Goal: Communication & Community: Answer question/provide support

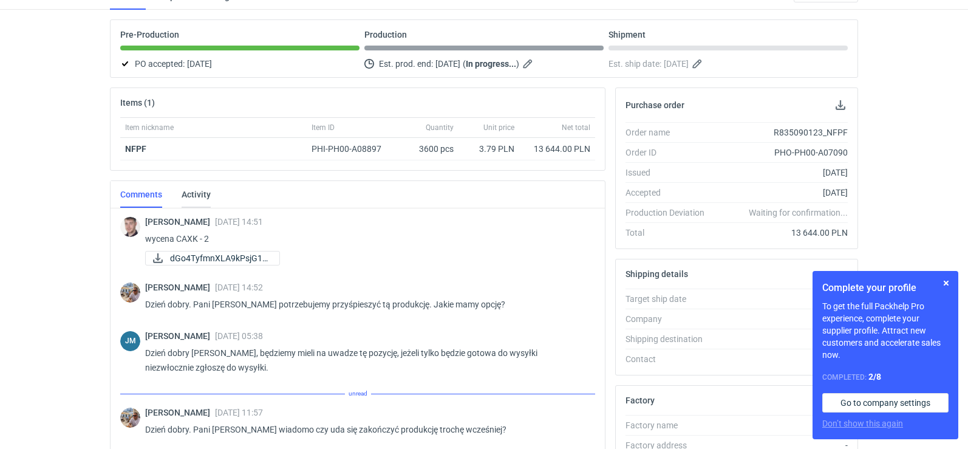
scroll to position [331, 0]
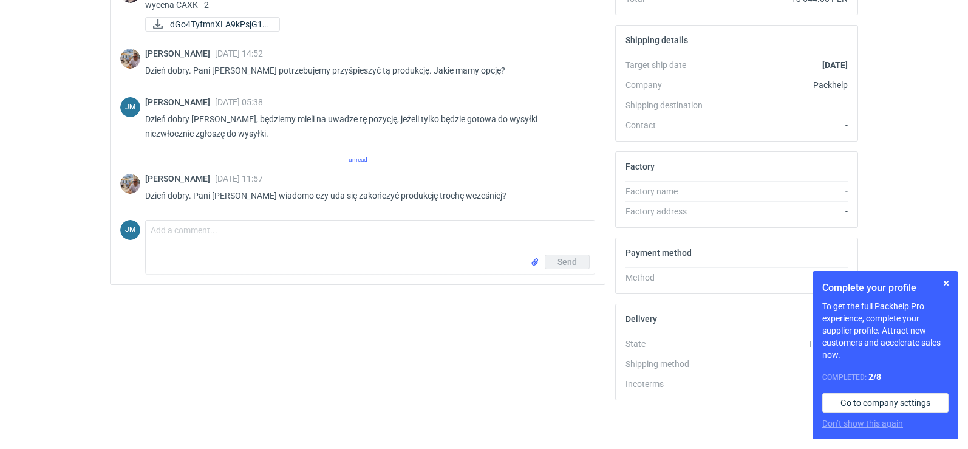
click at [232, 254] on div "Send" at bounding box center [370, 263] width 449 height 19
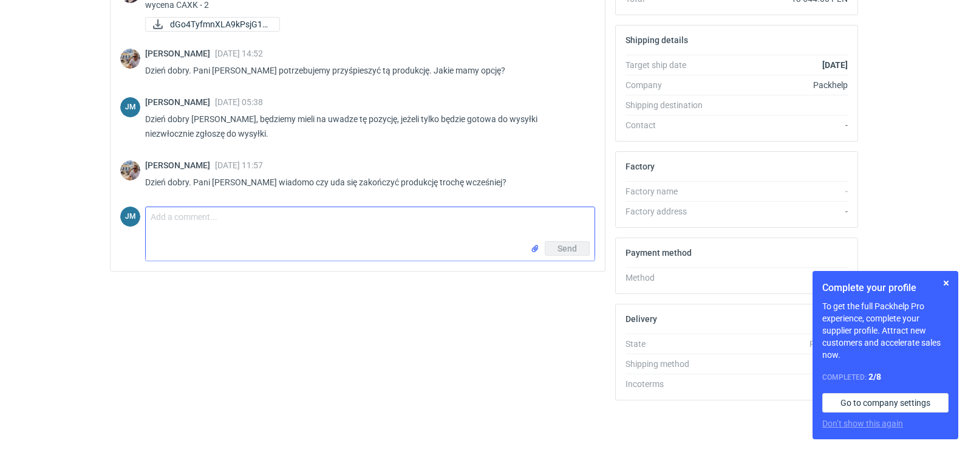
click at [339, 218] on textarea "Comment message" at bounding box center [370, 224] width 449 height 34
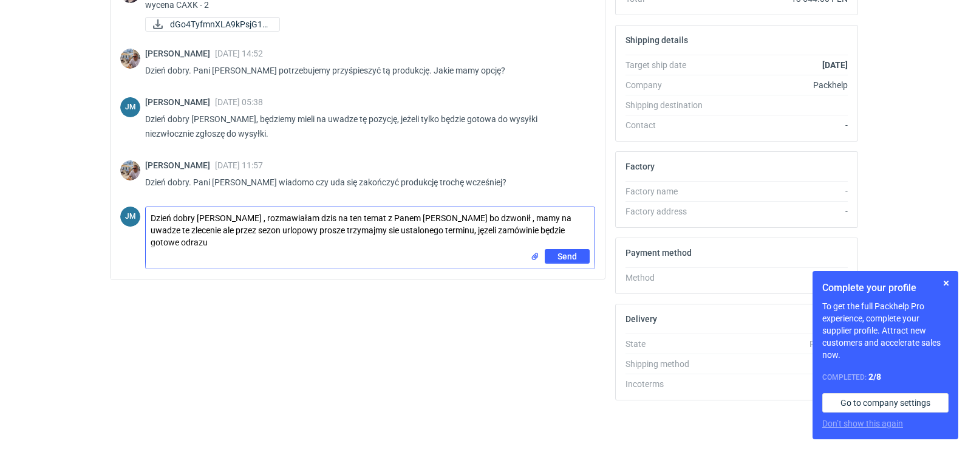
scroll to position [0, 0]
drag, startPoint x: 243, startPoint y: 219, endPoint x: 240, endPoint y: 228, distance: 9.6
click at [240, 228] on textarea "Dzień dobry [PERSON_NAME] , rozmawiałam dzis na ten temat z Panem [PERSON_NAME]…" at bounding box center [370, 228] width 449 height 42
click at [245, 217] on textarea "Dzień dobry [PERSON_NAME] , rozmawiałam dzis na ten temat z Panem [PERSON_NAME]…" at bounding box center [370, 228] width 449 height 42
click at [250, 249] on div "Send" at bounding box center [370, 258] width 449 height 19
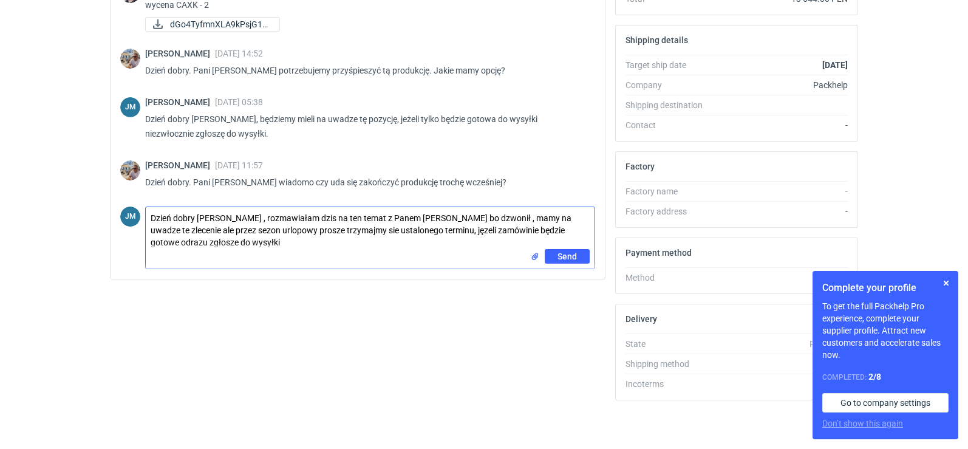
click at [461, 221] on textarea "Dzień dobry [PERSON_NAME] , rozmawiałam dzis na ten temat z Panem [PERSON_NAME]…" at bounding box center [370, 228] width 449 height 42
click at [510, 216] on textarea "Dzień dobry [PERSON_NAME] , rozmawiałam dzis na ten temat z Panem [PERSON_NAME]…" at bounding box center [370, 228] width 449 height 42
click at [221, 229] on textarea "Dzień dobry [PERSON_NAME] , rozmawiałam dzis na ten temat z Panem [PERSON_NAME]…" at bounding box center [370, 228] width 449 height 42
click at [320, 228] on textarea "Dzień dobry [PERSON_NAME] , rozmawiałam dzis na ten temat z Panem [PERSON_NAME]…" at bounding box center [370, 228] width 449 height 42
click at [301, 248] on textarea "Dzień dobry [PERSON_NAME] , rozmawiałam dzis na ten temat z Panem [PERSON_NAME]…" at bounding box center [370, 228] width 449 height 42
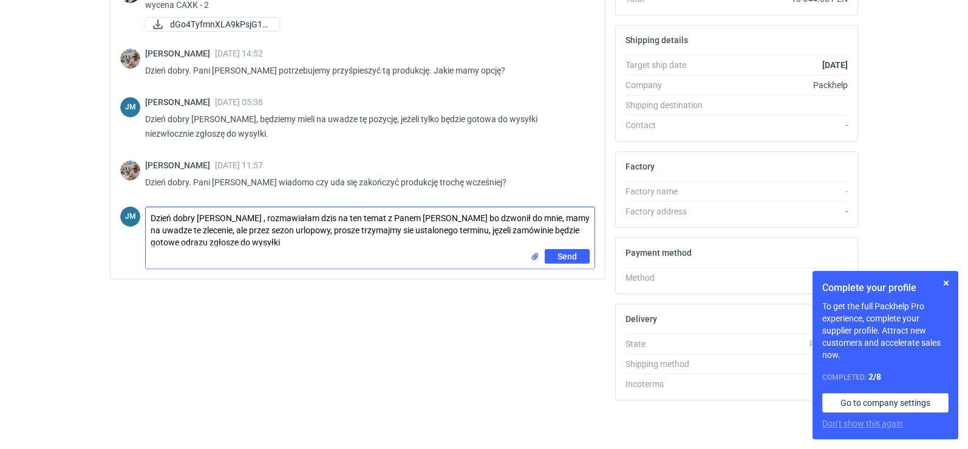
click at [189, 243] on textarea "Dzień dobry [PERSON_NAME] , rozmawiałam dzis na ten temat z Panem [PERSON_NAME]…" at bounding box center [370, 228] width 449 height 42
click at [295, 244] on textarea "Dzień dobry [PERSON_NAME] , rozmawiałam dzis na ten temat z Panem [PERSON_NAME]…" at bounding box center [370, 228] width 449 height 42
click at [560, 246] on textarea "Dzień dobry [PERSON_NAME] , rozmawiałam dzis na ten temat z Panem [PERSON_NAME]…" at bounding box center [370, 228] width 449 height 42
type textarea "Dzień dobry [PERSON_NAME] , rozmawiałam dzis na ten temat z Panem [PERSON_NAME]…"
click at [561, 258] on span "Send" at bounding box center [566, 256] width 19 height 8
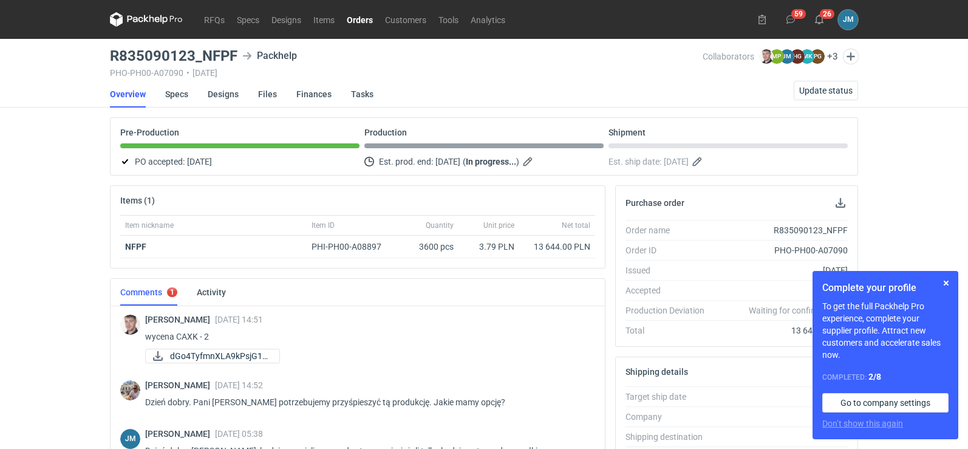
click at [138, 21] on icon at bounding box center [146, 19] width 73 height 15
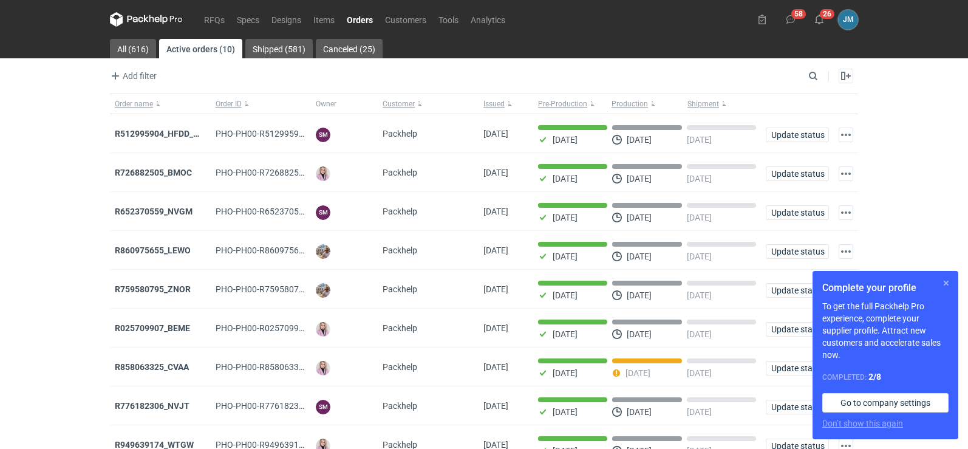
click at [948, 284] on button "button" at bounding box center [945, 283] width 15 height 15
click at [138, 22] on icon at bounding box center [146, 19] width 73 height 15
click at [950, 283] on button "button" at bounding box center [945, 283] width 15 height 15
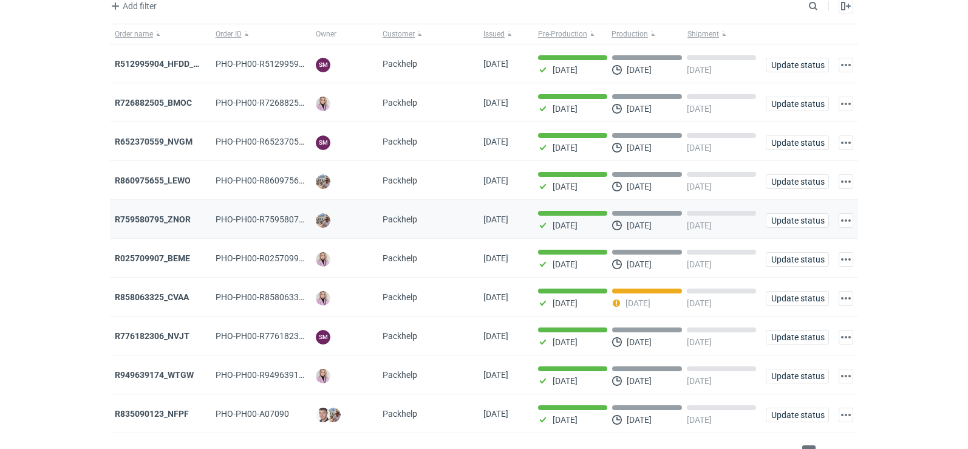
scroll to position [99, 0]
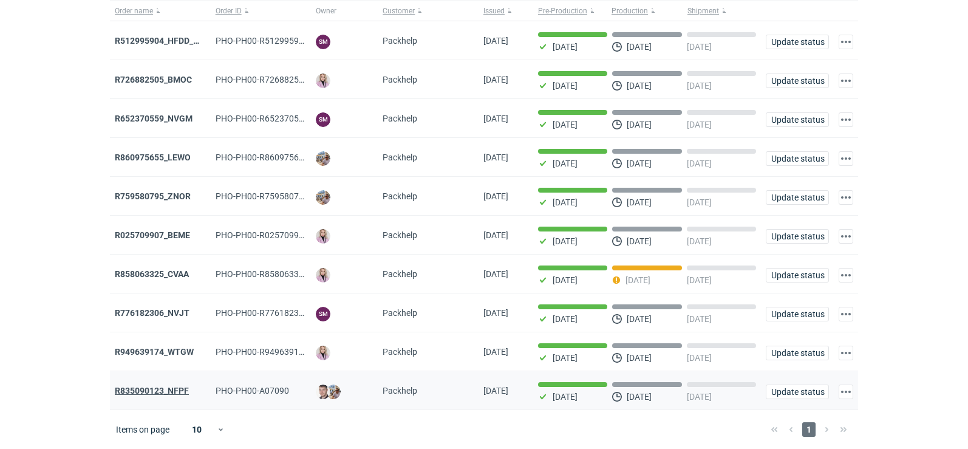
click at [157, 387] on strong "R835090123_NFPF" at bounding box center [152, 390] width 74 height 10
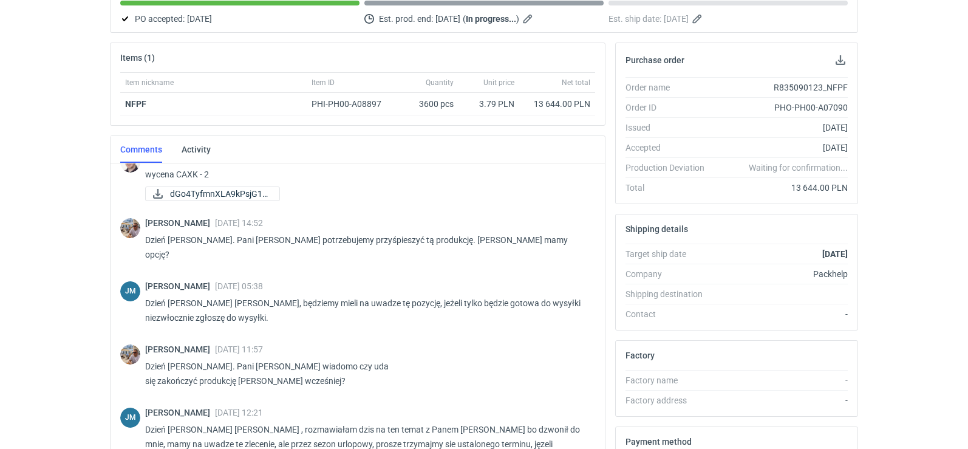
scroll to position [331, 0]
